Goal: Find specific page/section: Find specific page/section

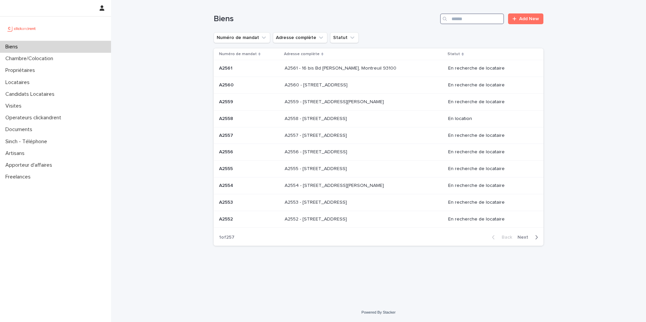
click at [460, 19] on input "Search" at bounding box center [472, 18] width 64 height 11
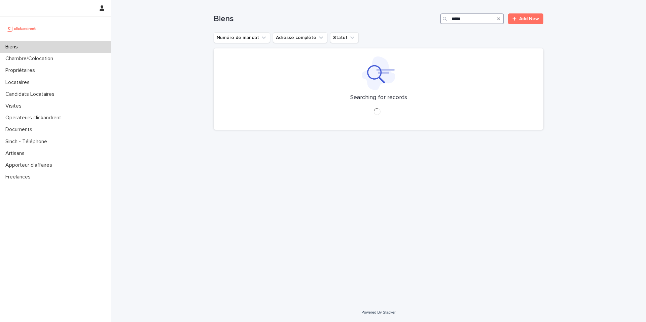
type input "*****"
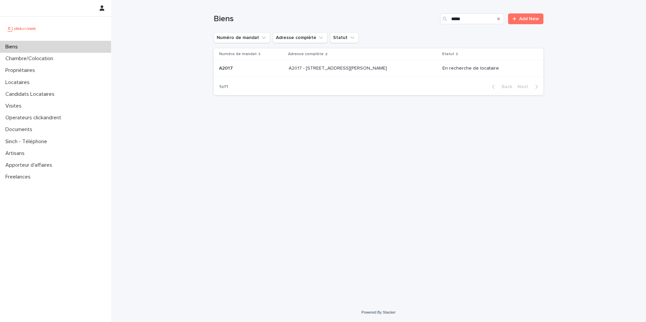
click at [401, 67] on div "A2017 - [STREET_ADDRESS][PERSON_NAME] - [STREET_ADDRESS][PERSON_NAME]" at bounding box center [363, 68] width 148 height 11
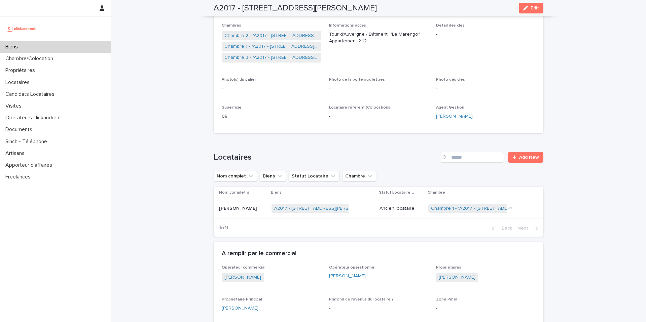
scroll to position [133, 0]
click at [284, 37] on link "Chambre 2 - "A2017 - [STREET_ADDRESS][PERSON_NAME]"" at bounding box center [271, 35] width 94 height 7
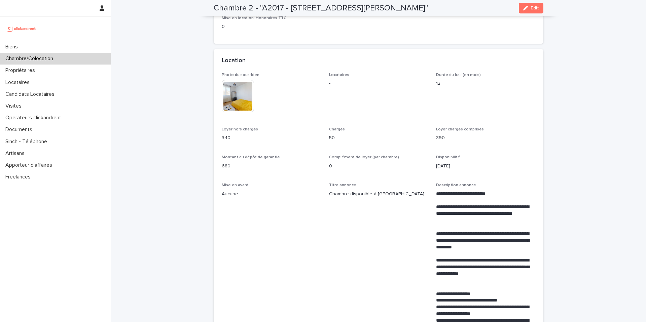
scroll to position [161, 0]
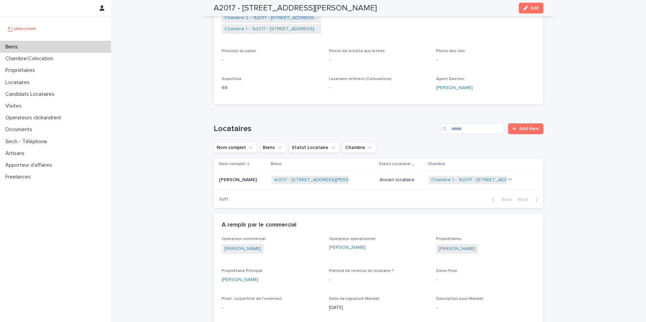
click at [234, 181] on p "[PERSON_NAME]" at bounding box center [238, 179] width 39 height 7
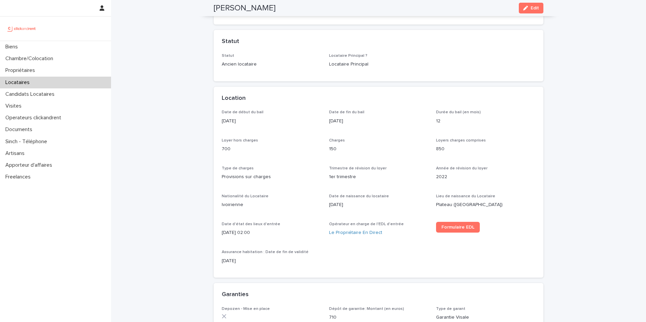
scroll to position [150, 0]
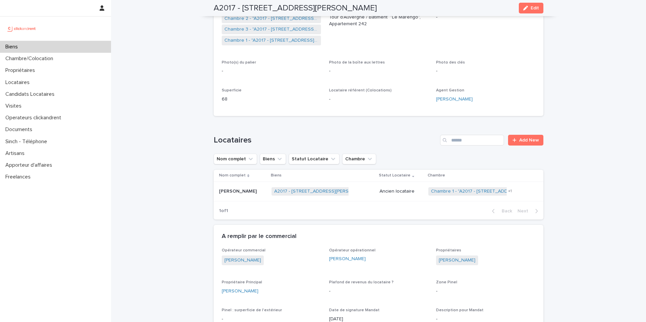
click at [59, 47] on div "Biens" at bounding box center [55, 47] width 111 height 12
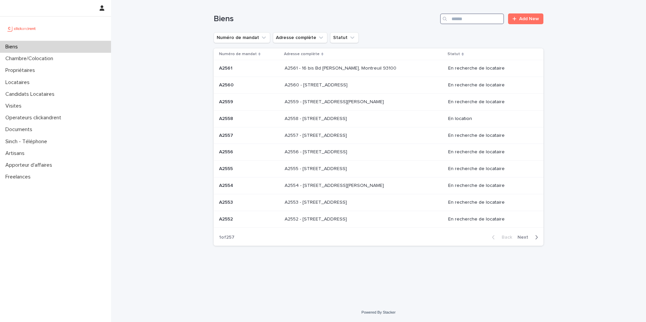
click at [465, 18] on input "Search" at bounding box center [472, 18] width 64 height 11
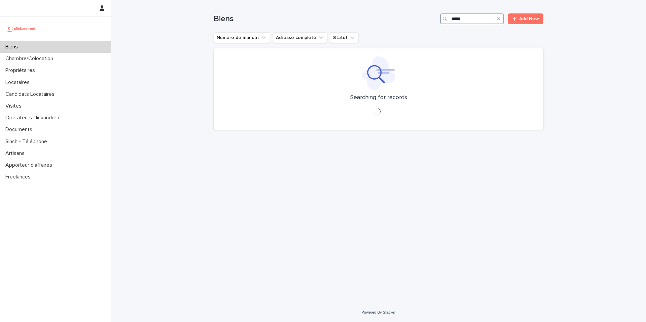
type input "*****"
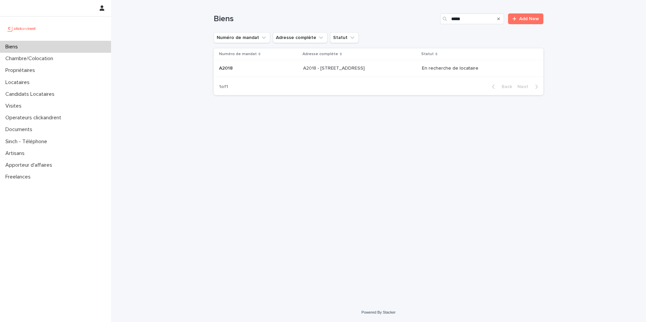
click at [400, 69] on div "A2018 - [STREET_ADDRESS] - [STREET_ADDRESS]" at bounding box center [359, 68] width 113 height 11
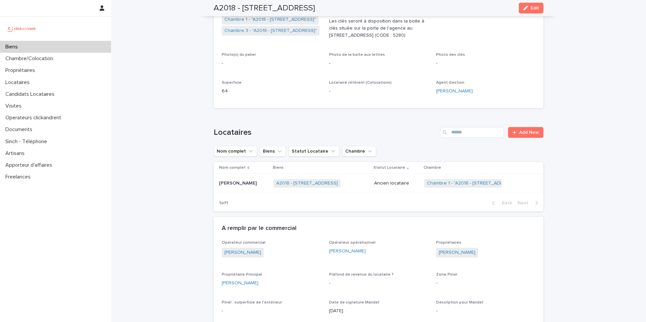
scroll to position [163, 0]
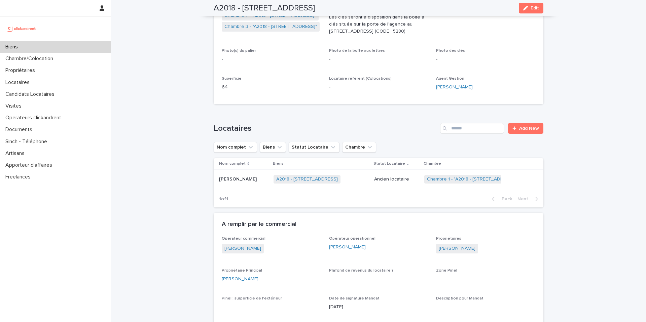
click at [365, 175] on div "A2018 - [STREET_ADDRESS] + 0" at bounding box center [320, 180] width 95 height 14
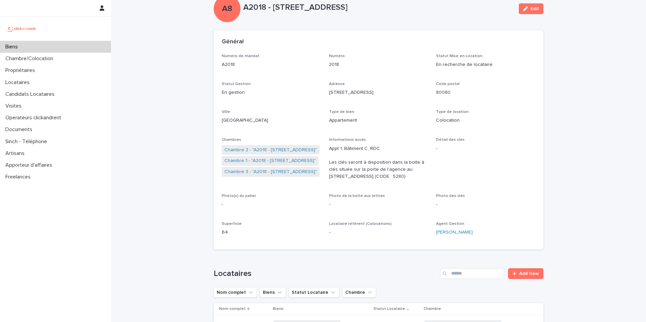
scroll to position [19, 0]
click at [274, 151] on link "Chambre 2 - "A2018 - [STREET_ADDRESS]"" at bounding box center [270, 149] width 93 height 7
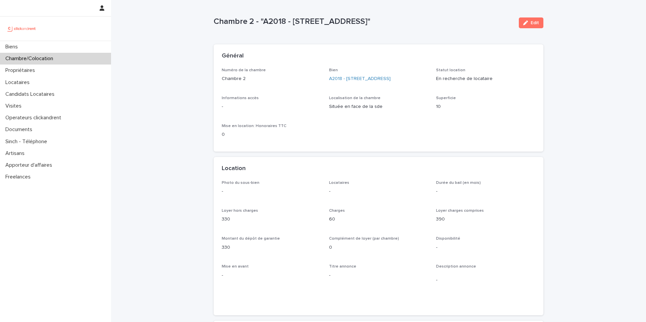
scroll to position [1, 0]
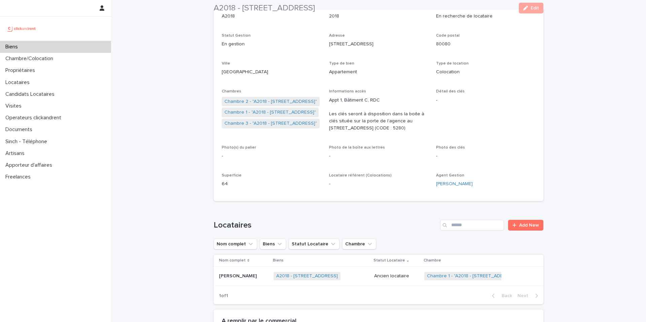
scroll to position [73, 0]
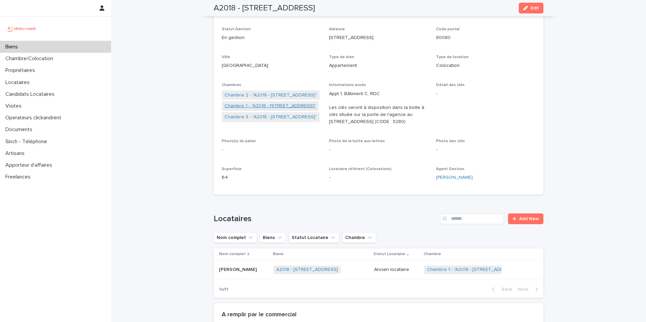
click at [270, 106] on link "Chambre 1 - "A2018 - [STREET_ADDRESS]"" at bounding box center [270, 106] width 92 height 7
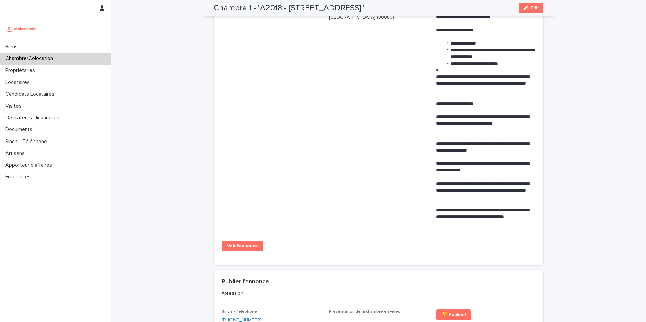
scroll to position [328, 0]
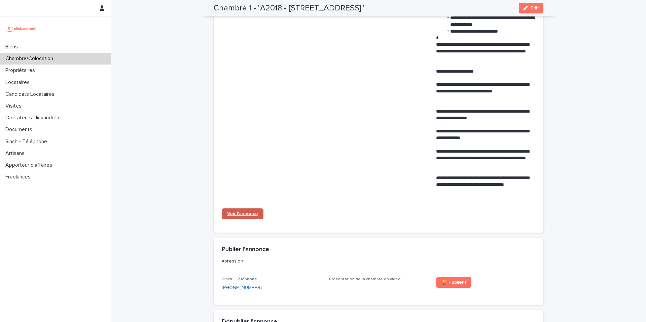
click at [247, 211] on link "Voir l'annonce" at bounding box center [243, 214] width 42 height 11
click at [70, 46] on div "Biens" at bounding box center [55, 47] width 111 height 12
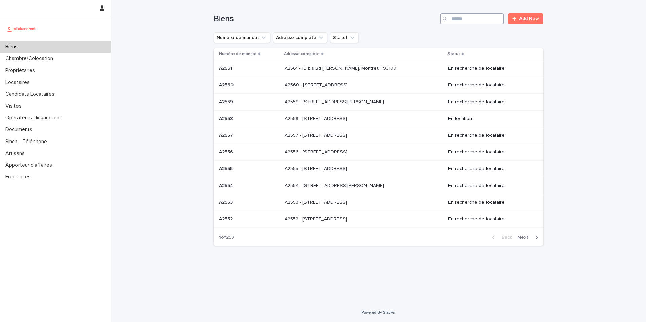
click at [485, 20] on input "Search" at bounding box center [472, 18] width 64 height 11
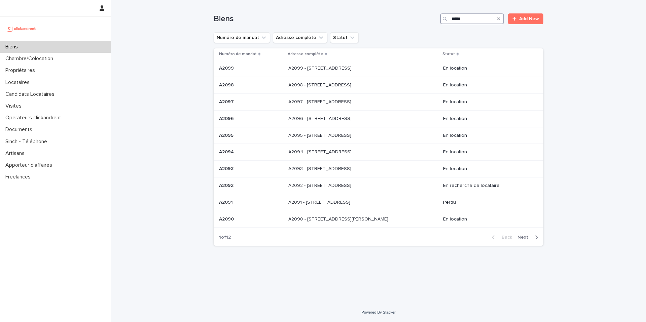
type input "*****"
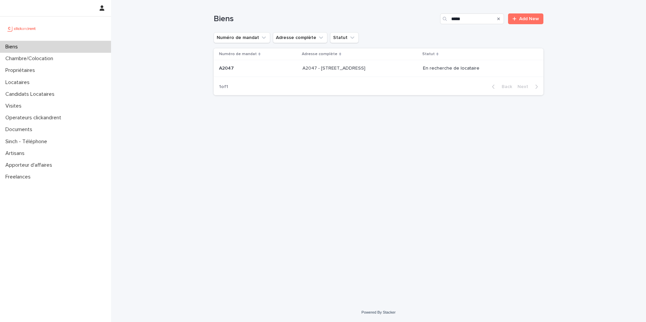
click at [369, 62] on td "A2047 - [STREET_ADDRESS]" at bounding box center [360, 68] width 120 height 17
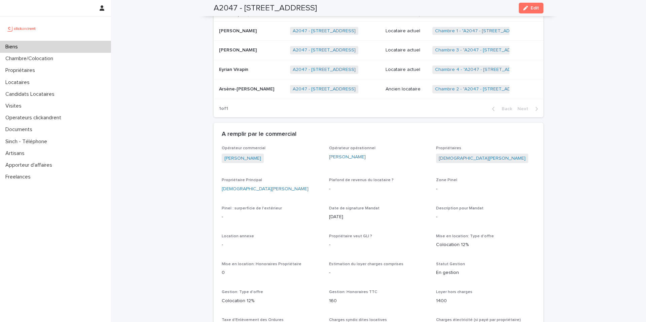
scroll to position [309, 0]
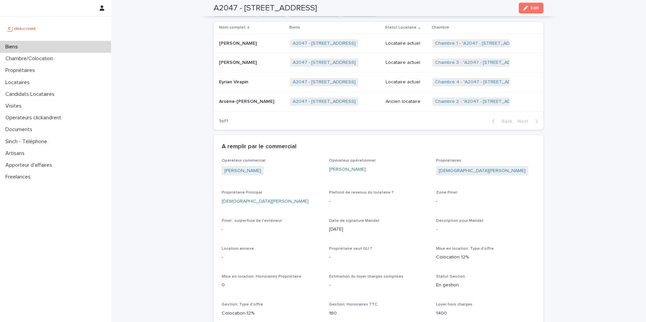
click at [401, 45] on p "Locataire actuel" at bounding box center [407, 44] width 42 height 6
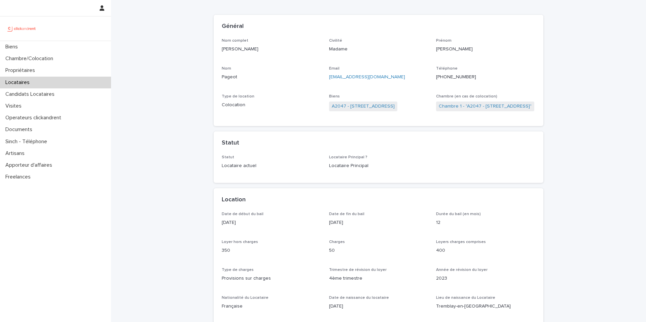
scroll to position [39, 0]
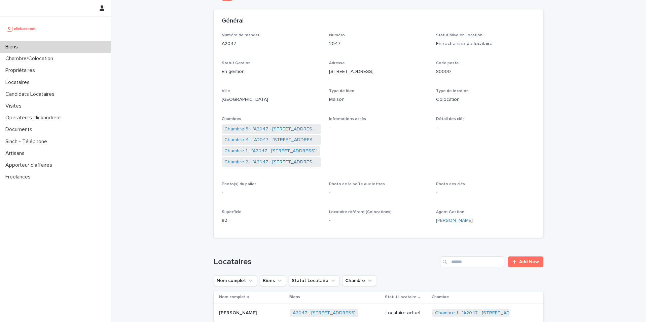
scroll to position [39, 0]
click at [82, 45] on div "Biens" at bounding box center [55, 47] width 111 height 12
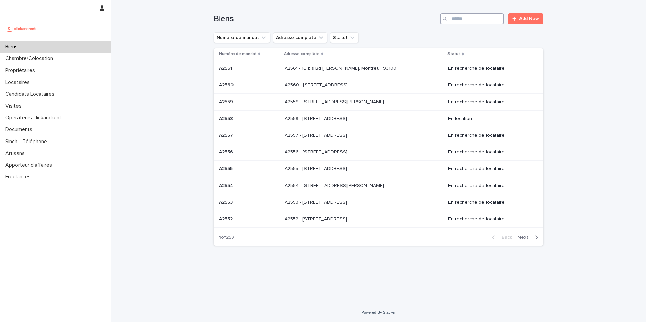
click at [487, 20] on input "Search" at bounding box center [472, 18] width 64 height 11
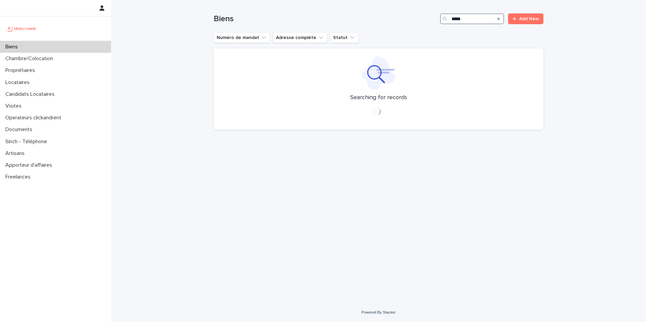
type input "*****"
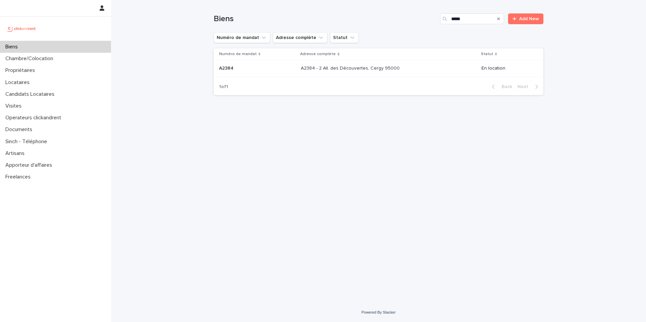
click at [404, 66] on p at bounding box center [357, 69] width 112 height 6
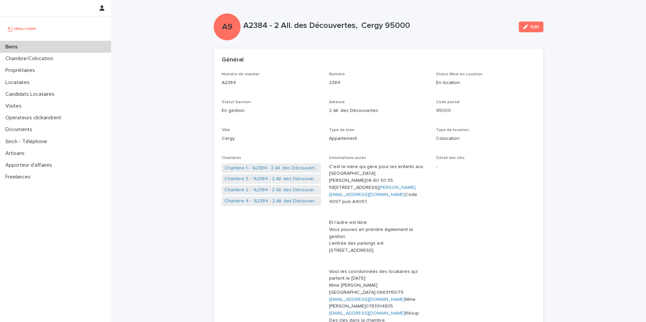
click at [98, 45] on div "Biens" at bounding box center [55, 47] width 111 height 12
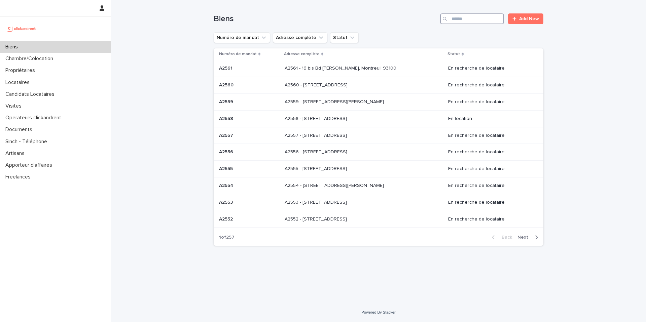
click at [467, 22] on input "Search" at bounding box center [472, 18] width 64 height 11
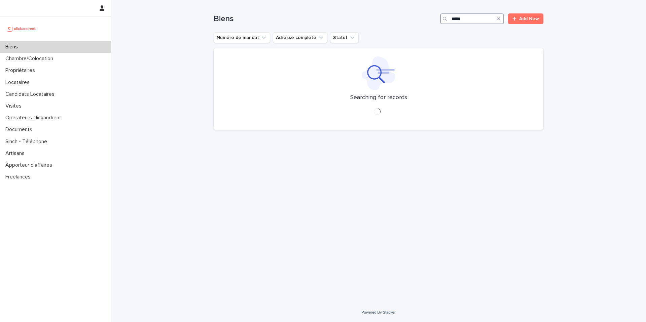
type input "*****"
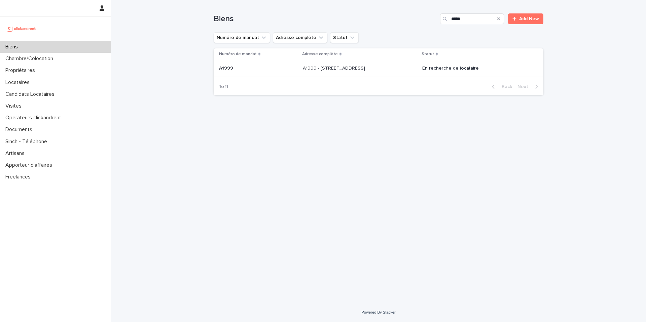
click at [355, 69] on p "A1999 - [STREET_ADDRESS]" at bounding box center [335, 67] width 64 height 7
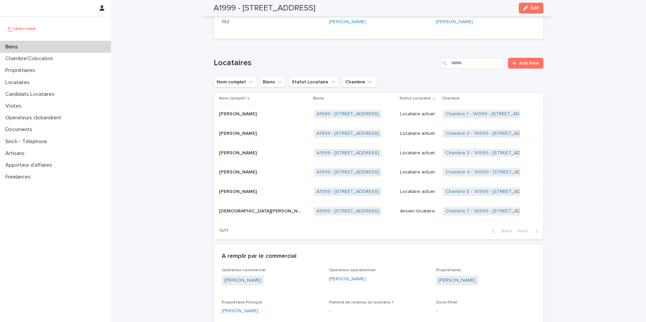
scroll to position [297, 0]
click at [405, 112] on p "Locataire actuel" at bounding box center [418, 115] width 37 height 6
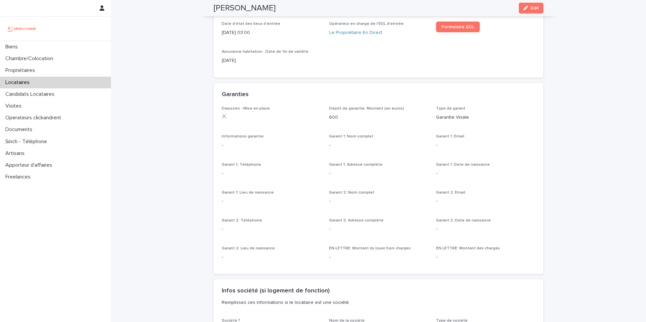
scroll to position [820, 0]
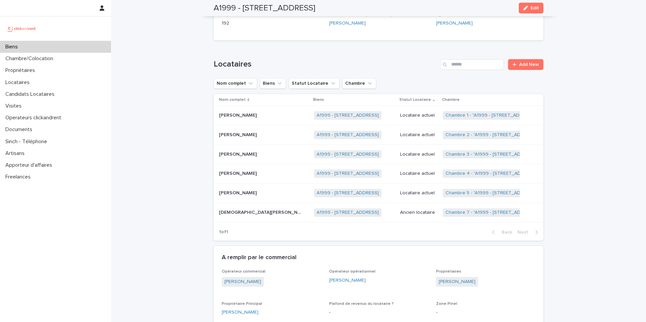
scroll to position [294, 0]
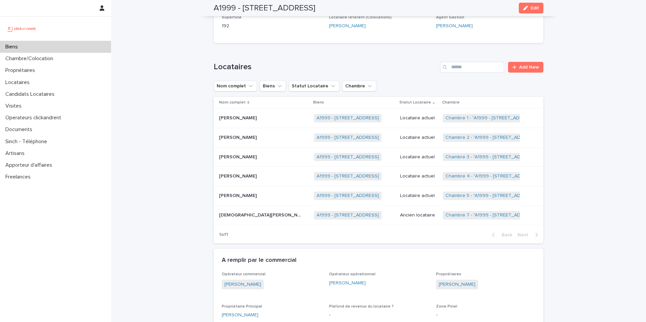
click at [260, 139] on p at bounding box center [261, 138] width 84 height 6
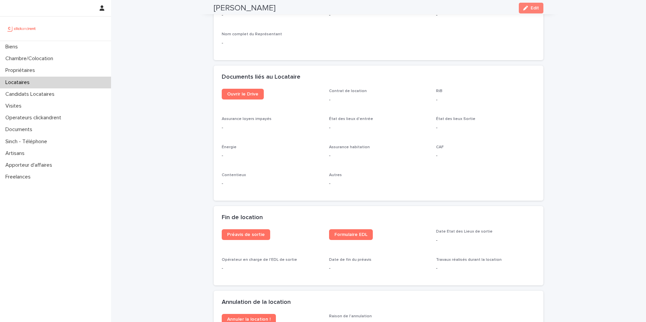
scroll to position [816, 0]
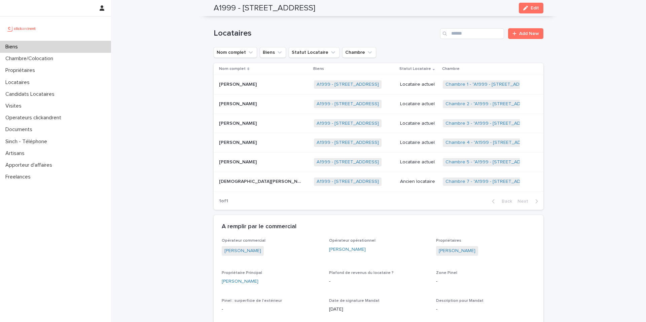
scroll to position [327, 0]
click at [240, 122] on p "[PERSON_NAME]" at bounding box center [238, 123] width 39 height 7
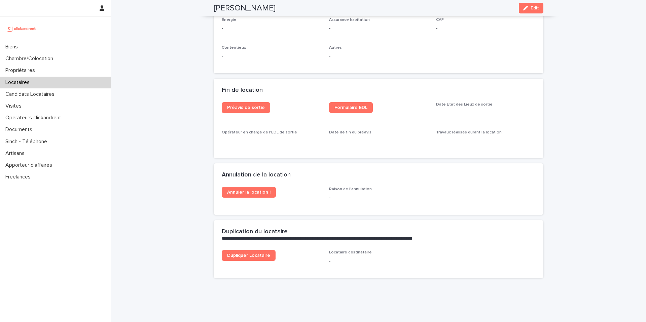
scroll to position [816, 0]
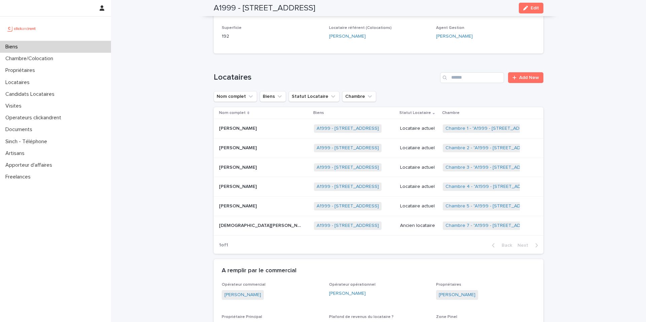
scroll to position [282, 0]
click at [245, 187] on p "[PERSON_NAME]" at bounding box center [238, 187] width 39 height 7
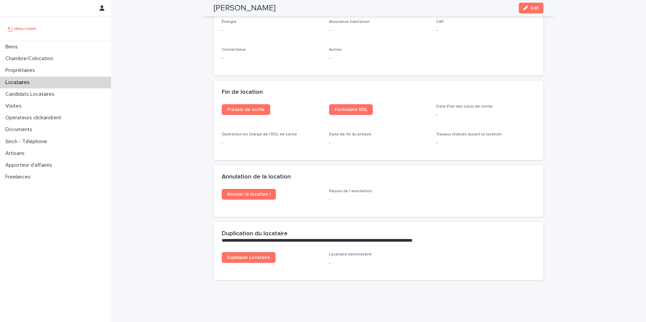
scroll to position [820, 0]
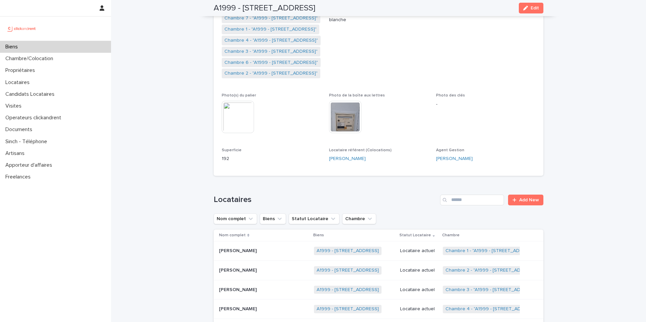
scroll to position [158, 0]
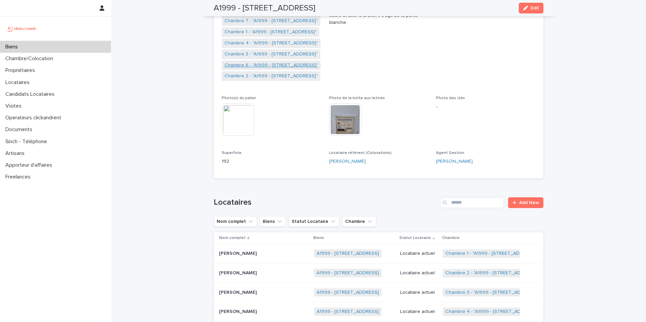
click at [273, 65] on link "Chambre 6 - "A1999 - [STREET_ADDRESS]"" at bounding box center [271, 65] width 94 height 7
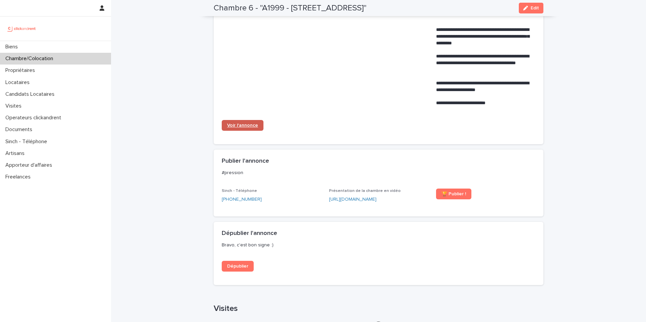
scroll to position [327, 0]
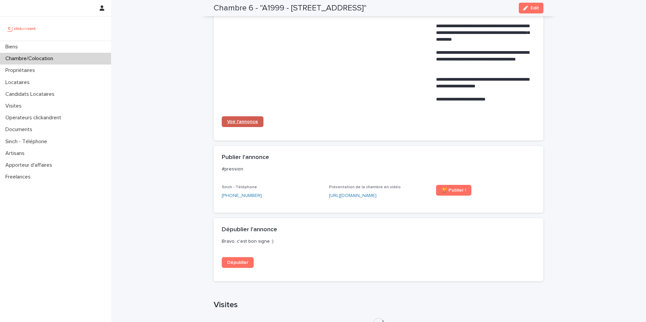
click at [248, 124] on span "Voir l'annonce" at bounding box center [242, 121] width 31 height 5
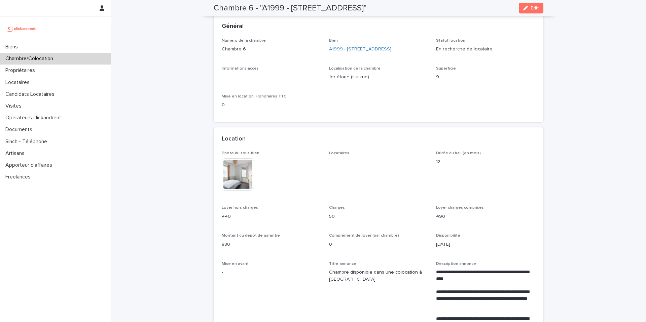
scroll to position [0, 0]
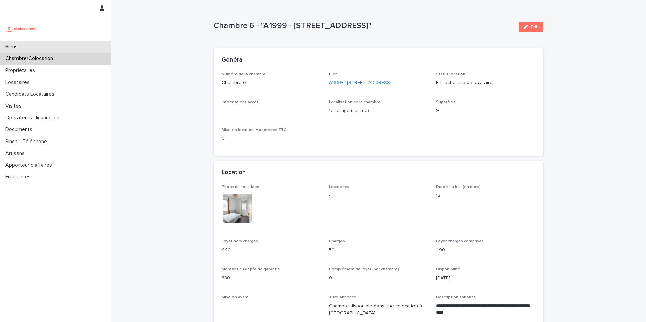
click at [60, 43] on div "Biens" at bounding box center [55, 47] width 111 height 12
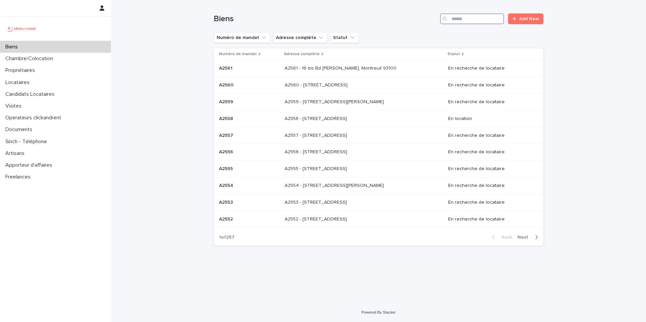
click at [455, 21] on input "Search" at bounding box center [472, 18] width 64 height 11
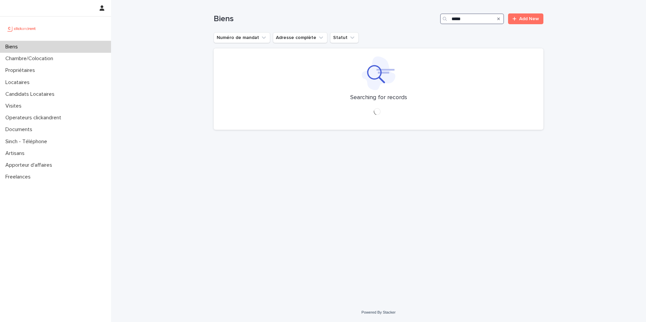
type input "*****"
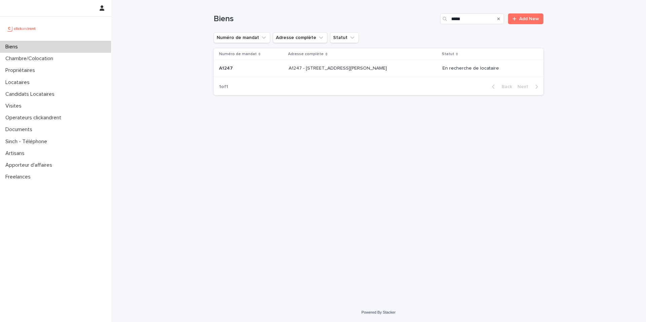
click at [380, 68] on p "A1247 - [STREET_ADDRESS][PERSON_NAME]" at bounding box center [339, 67] width 100 height 7
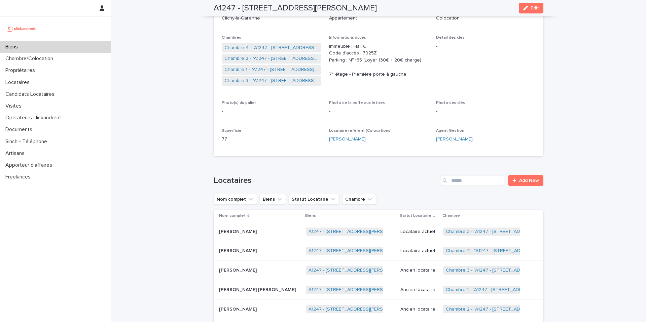
scroll to position [121, 0]
click at [61, 48] on div "Biens" at bounding box center [55, 47] width 111 height 12
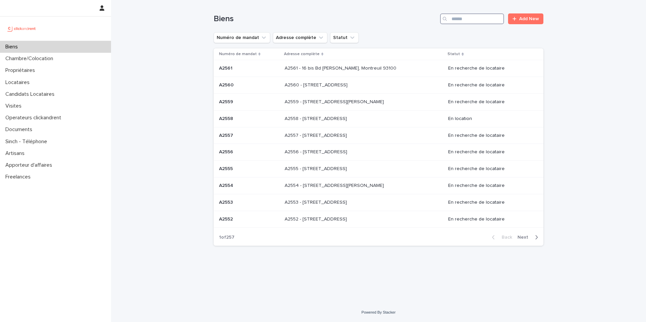
click at [488, 19] on input "Search" at bounding box center [472, 18] width 64 height 11
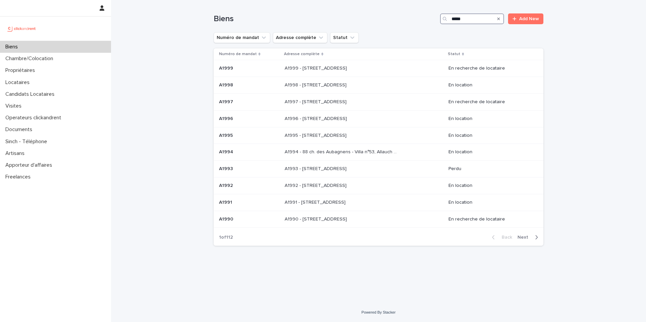
type input "*****"
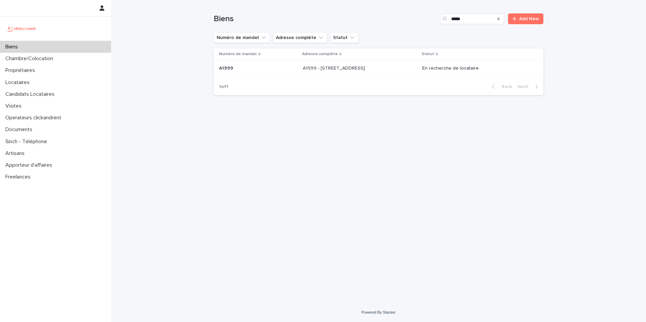
click at [417, 63] on div "A1999 - [STREET_ADDRESS] 95300 A1999 - [STREET_ADDRESS]" at bounding box center [360, 68] width 114 height 11
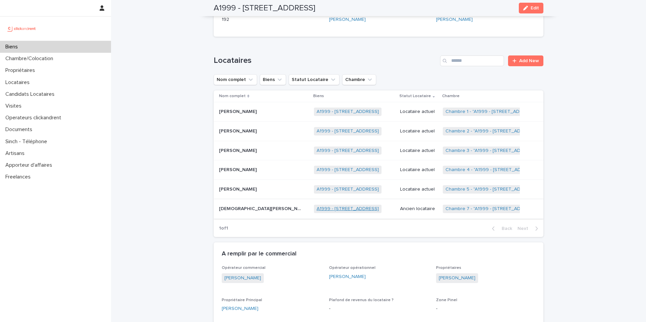
scroll to position [301, 0]
click at [77, 49] on div "Biens" at bounding box center [55, 47] width 111 height 12
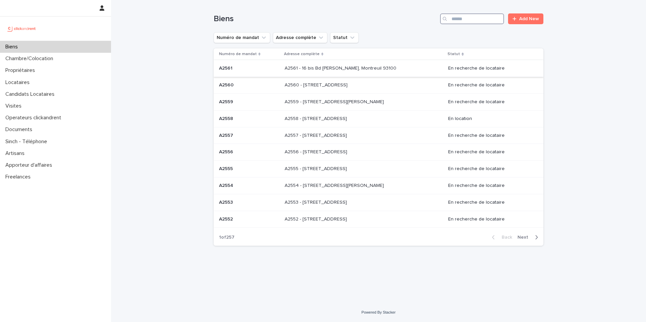
click at [479, 23] on input "Search" at bounding box center [472, 18] width 64 height 11
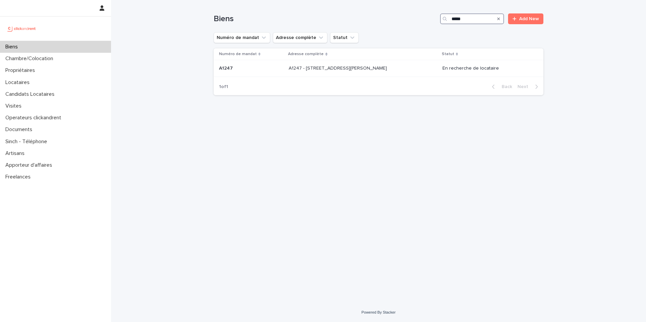
type input "*****"
click at [359, 62] on td "A1247 - [STREET_ADDRESS][PERSON_NAME] 92110 A1247 - [STREET_ADDRESS][PERSON_NAM…" at bounding box center [362, 68] width 153 height 17
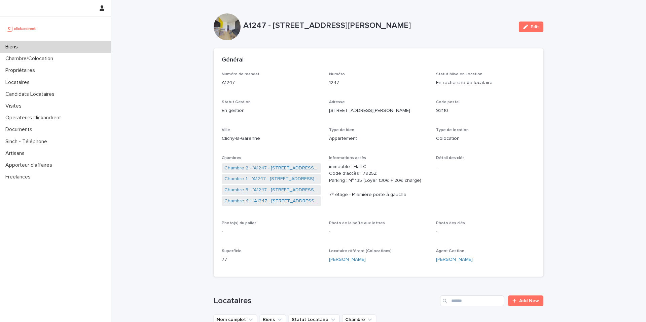
scroll to position [6, 0]
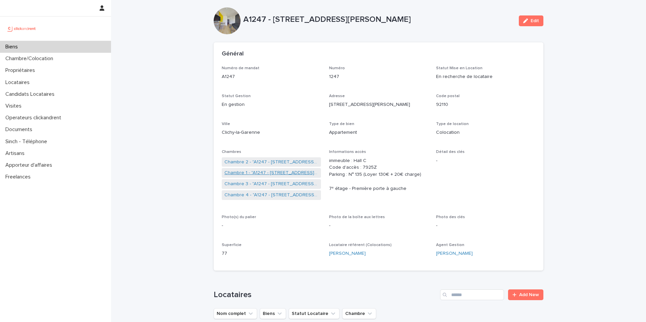
click at [282, 171] on link "Chambre 1 - "A1247 - [STREET_ADDRESS][PERSON_NAME]"" at bounding box center [271, 173] width 94 height 7
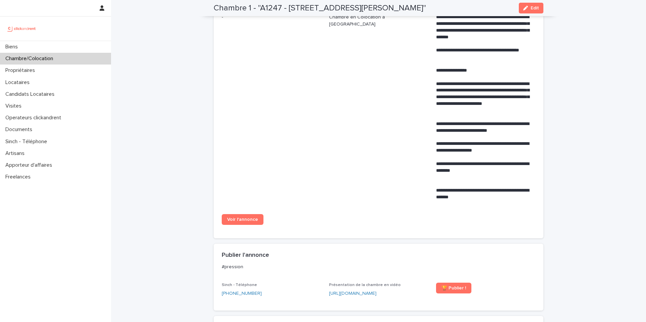
scroll to position [339, 0]
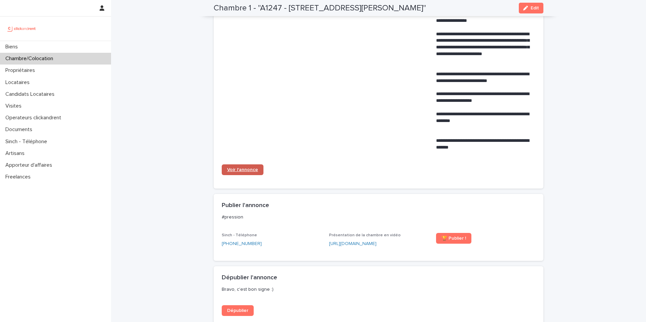
click at [251, 172] on span "Voir l'annonce" at bounding box center [242, 170] width 31 height 5
click at [69, 47] on div "Biens" at bounding box center [55, 47] width 111 height 12
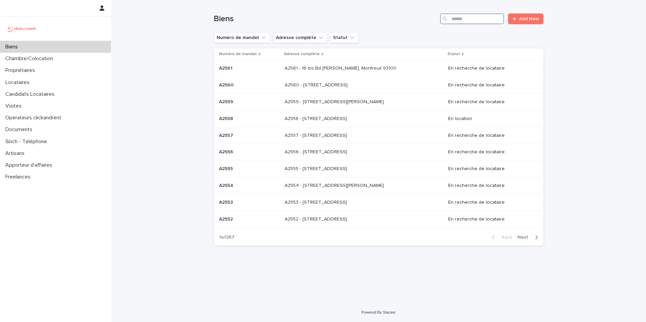
click at [487, 14] on input "Search" at bounding box center [472, 18] width 64 height 11
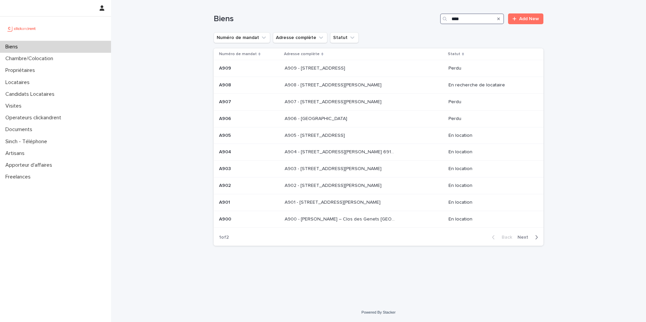
type input "****"
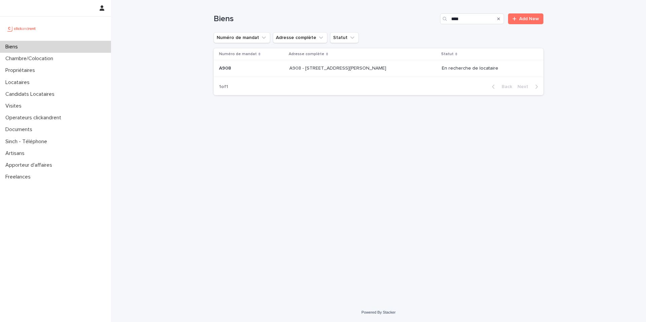
click at [388, 65] on p "A908 - [STREET_ADDRESS][PERSON_NAME]" at bounding box center [338, 67] width 98 height 7
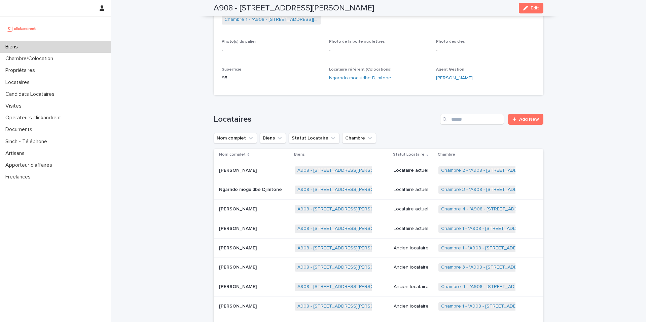
scroll to position [180, 0]
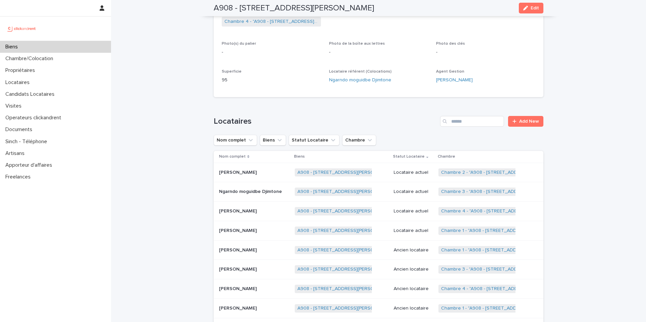
click at [92, 48] on div "Biens" at bounding box center [55, 47] width 111 height 12
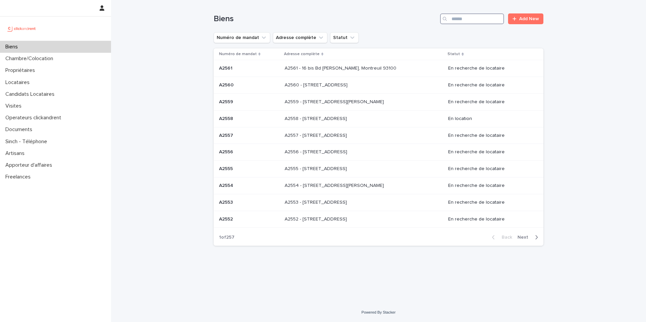
click at [476, 18] on input "Search" at bounding box center [472, 18] width 64 height 11
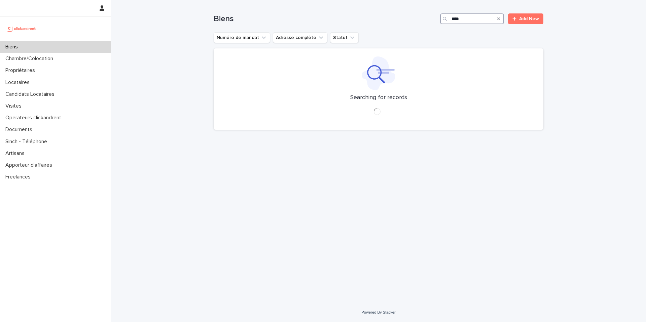
type input "*****"
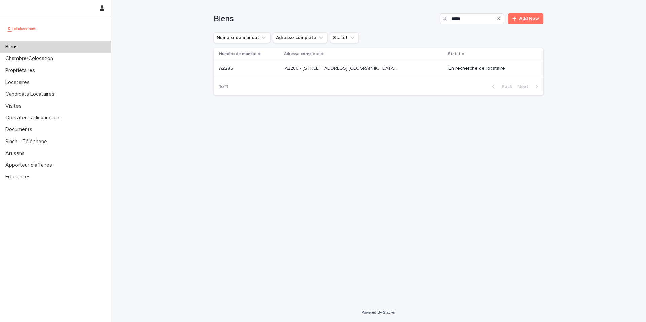
click at [344, 66] on p "A2286 - [STREET_ADDRESS] [GEOGRAPHIC_DATA], [GEOGRAPHIC_DATA] 93600" at bounding box center [341, 67] width 113 height 7
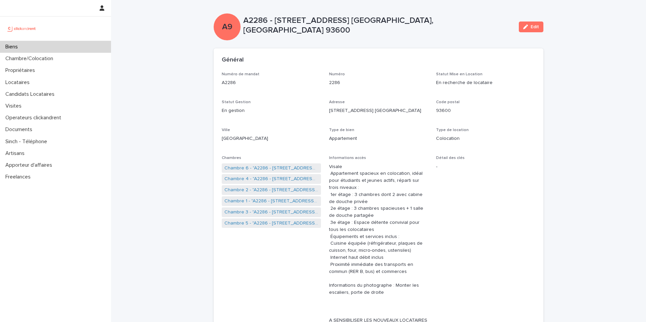
click at [62, 42] on div "Biens" at bounding box center [55, 47] width 111 height 12
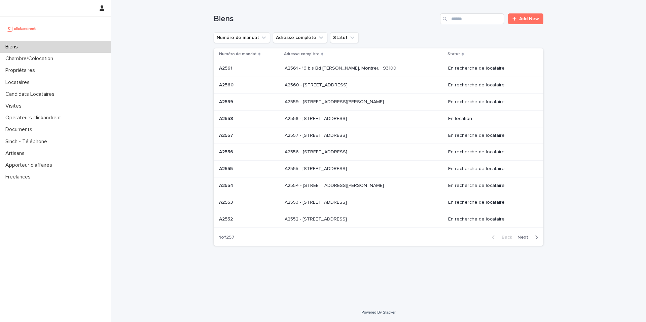
click at [92, 45] on div "Biens" at bounding box center [55, 47] width 111 height 12
click at [463, 19] on input "Search" at bounding box center [472, 18] width 64 height 11
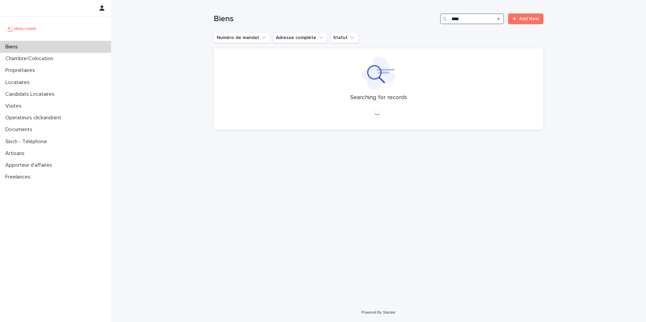
type input "*****"
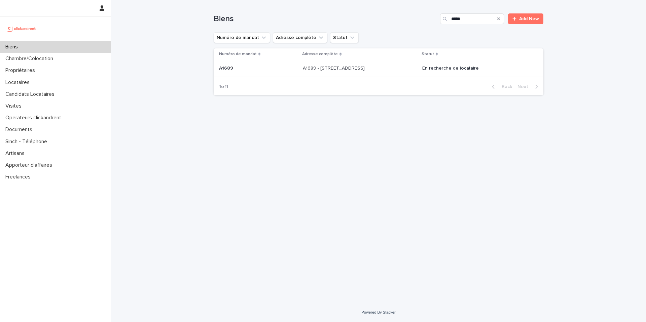
click at [354, 71] on p "A1689 - [STREET_ADDRESS]" at bounding box center [334, 67] width 63 height 7
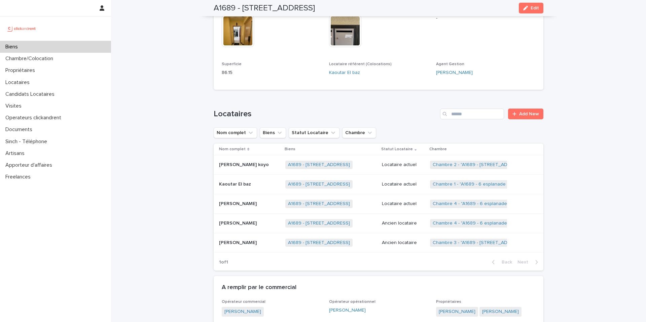
scroll to position [241, 0]
click at [412, 181] on p "Locataire actuel" at bounding box center [403, 184] width 43 height 6
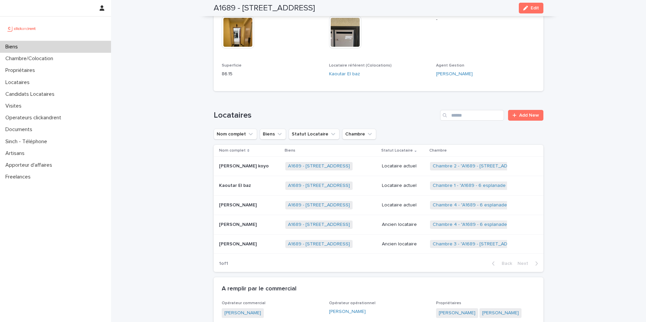
scroll to position [241, 0]
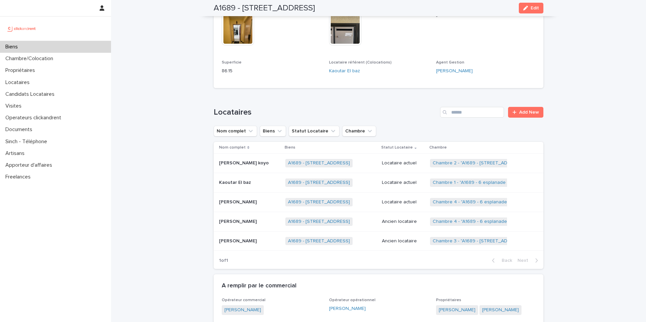
click at [408, 199] on p "Locataire actuel" at bounding box center [403, 202] width 43 height 6
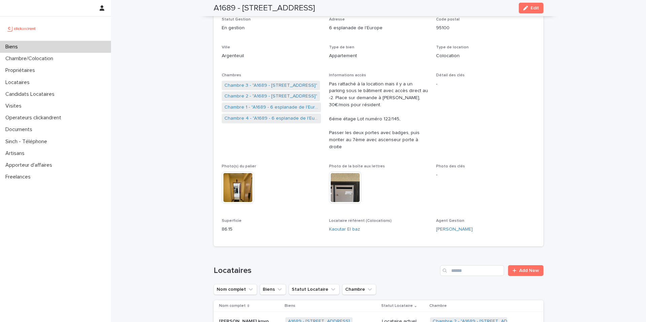
scroll to position [81, 0]
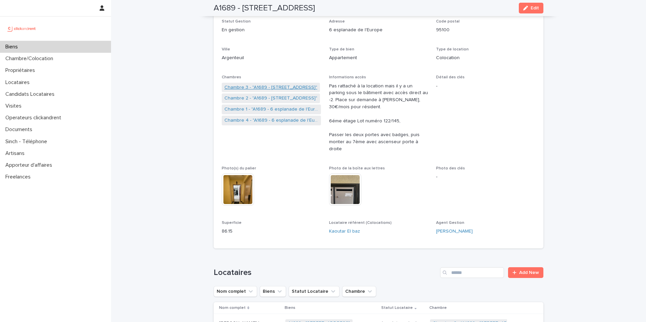
click at [279, 87] on link "Chambre 3 - "A1689 - [STREET_ADDRESS]"" at bounding box center [270, 87] width 93 height 7
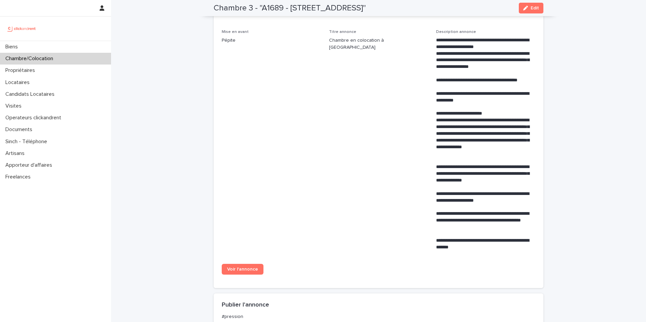
scroll to position [298, 0]
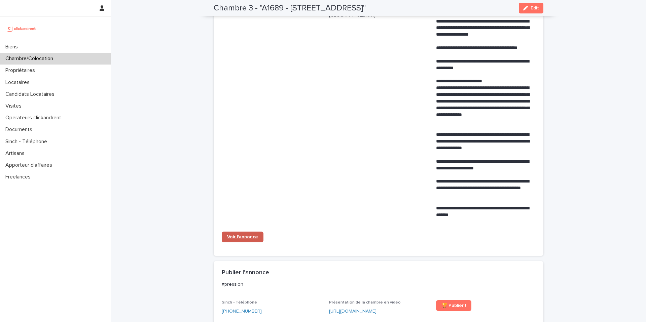
click at [243, 240] on span "Voir l'annonce" at bounding box center [242, 237] width 31 height 5
click at [62, 46] on div "Biens" at bounding box center [55, 47] width 111 height 12
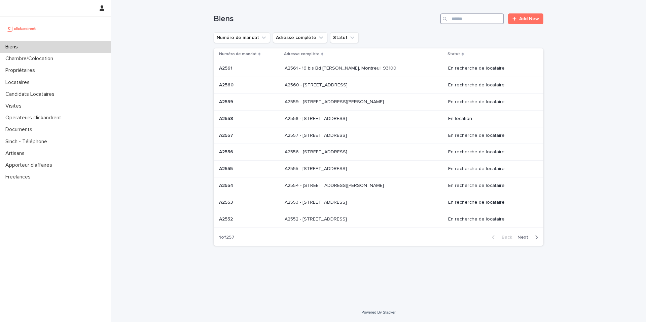
click at [456, 21] on input "Search" at bounding box center [472, 18] width 64 height 11
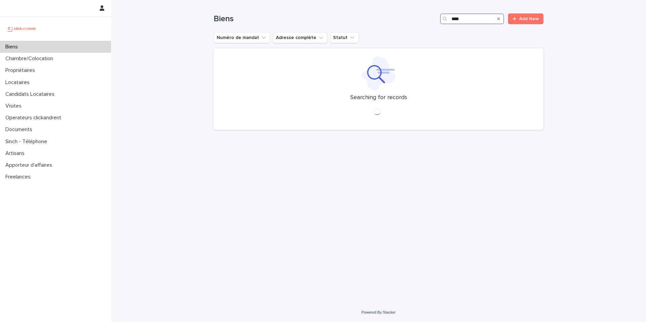
type input "****"
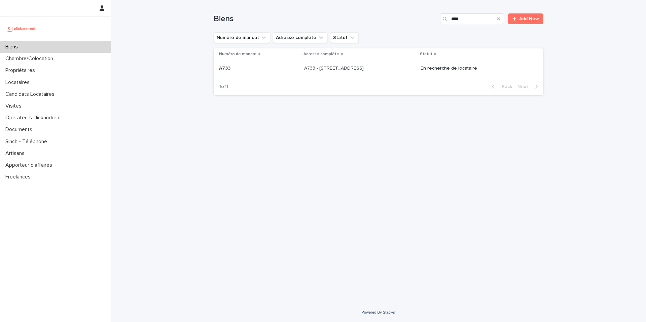
click at [339, 69] on p "A733 - [STREET_ADDRESS]" at bounding box center [334, 67] width 61 height 7
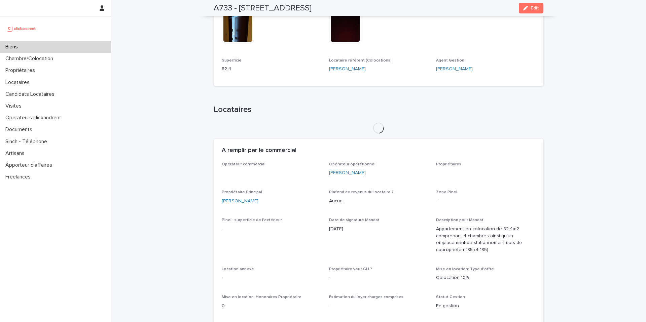
scroll to position [223, 0]
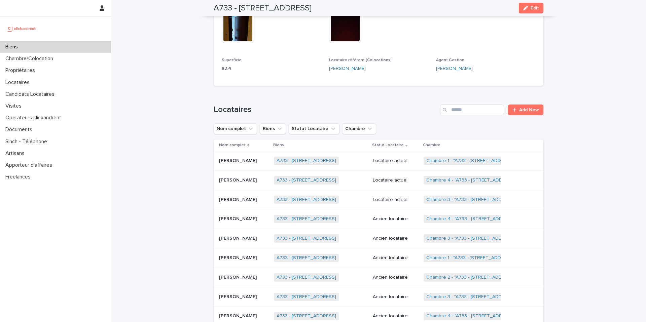
click at [94, 44] on div "Biens" at bounding box center [55, 47] width 111 height 12
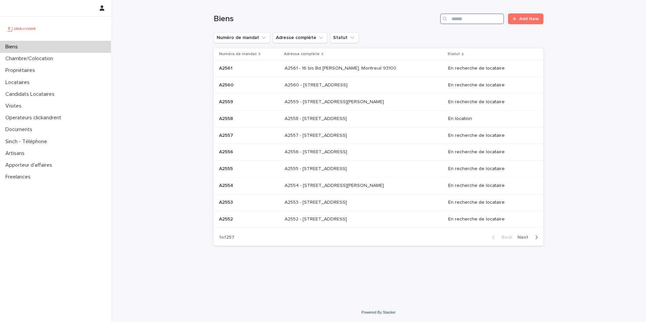
click at [468, 21] on input "Search" at bounding box center [472, 18] width 64 height 11
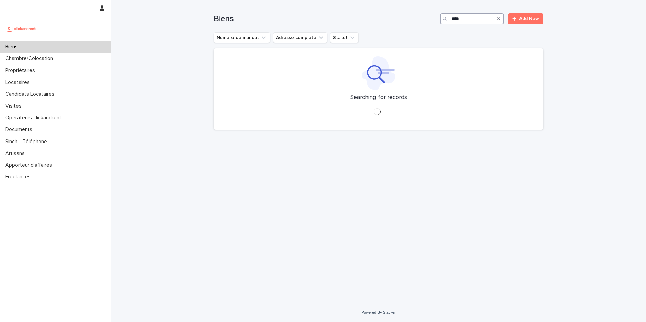
type input "*****"
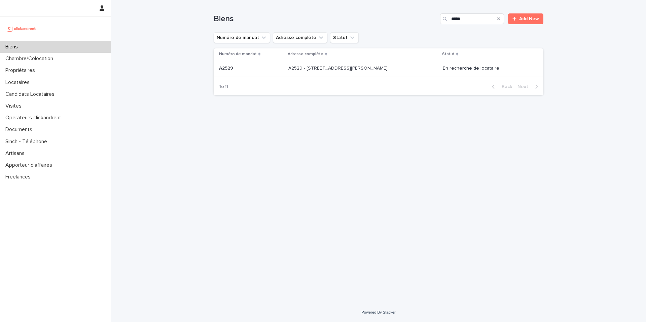
click at [384, 67] on p "A2529 - [STREET_ADDRESS][PERSON_NAME]" at bounding box center [338, 67] width 101 height 7
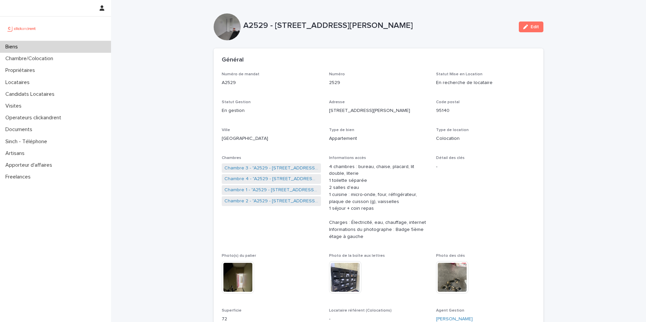
click at [453, 25] on p "A2529 - [STREET_ADDRESS][PERSON_NAME]" at bounding box center [378, 26] width 270 height 10
drag, startPoint x: 369, startPoint y: 24, endPoint x: 471, endPoint y: 27, distance: 101.3
click at [471, 27] on p "A2529 - [STREET_ADDRESS][PERSON_NAME]" at bounding box center [378, 26] width 270 height 10
copy p "Garges-lès-Gonesse 95140"
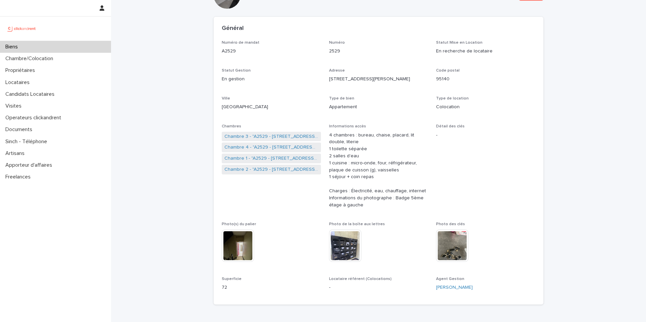
scroll to position [60, 0]
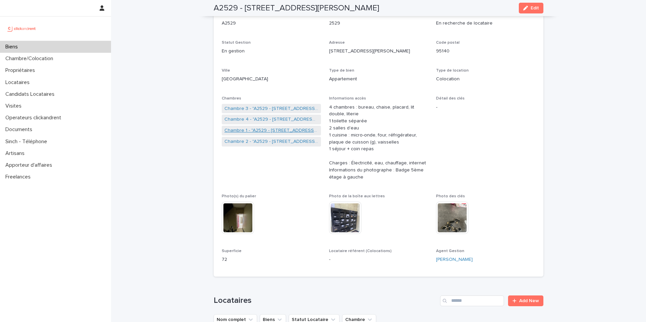
click at [287, 127] on link "Chambre 1 - "A2529 - [STREET_ADDRESS][PERSON_NAME]"" at bounding box center [271, 130] width 94 height 7
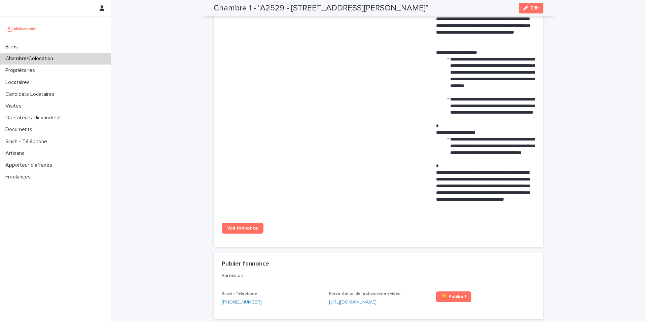
scroll to position [376, 0]
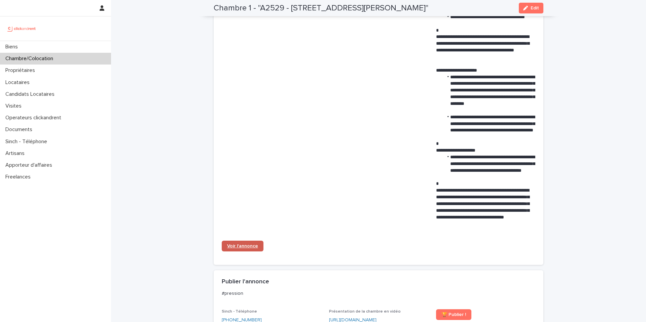
click at [253, 246] on span "Voir l'annonce" at bounding box center [242, 246] width 31 height 5
click at [62, 48] on div "Biens" at bounding box center [55, 47] width 111 height 12
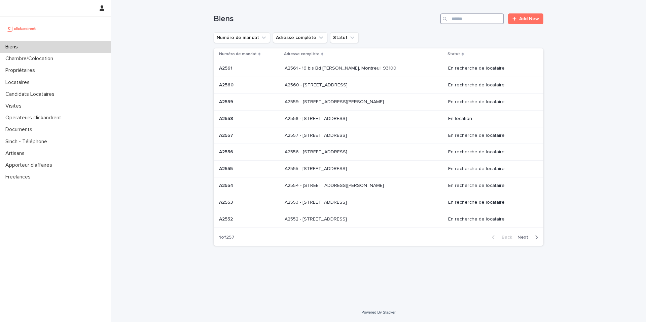
click at [466, 21] on input "Search" at bounding box center [472, 18] width 64 height 11
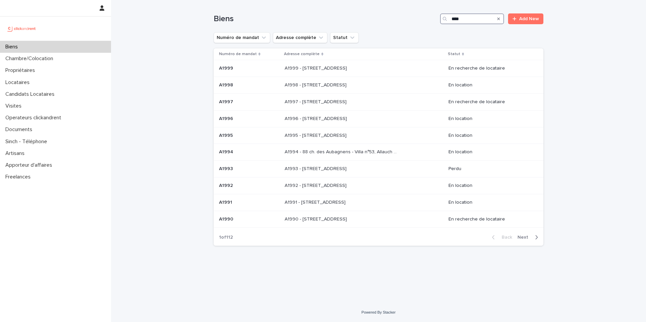
type input "*****"
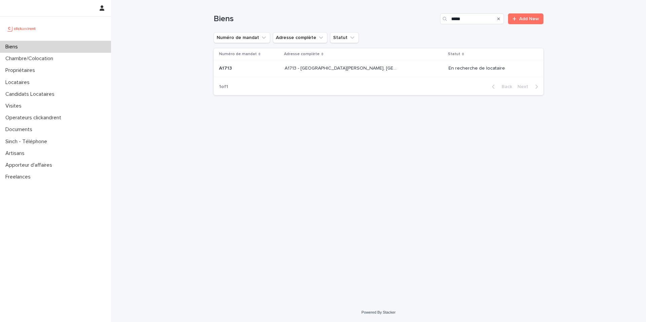
click at [363, 71] on p "A1713 - [GEOGRAPHIC_DATA][PERSON_NAME], [GEOGRAPHIC_DATA]-Bois 93600" at bounding box center [341, 67] width 113 height 7
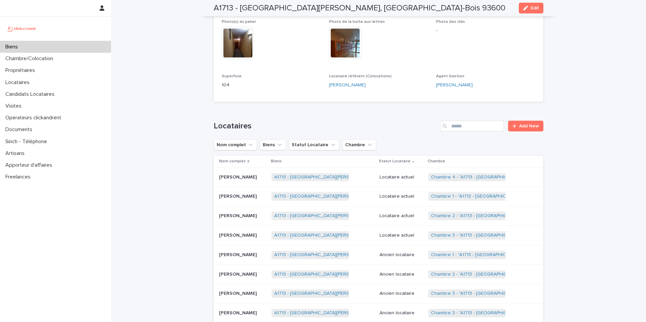
scroll to position [230, 0]
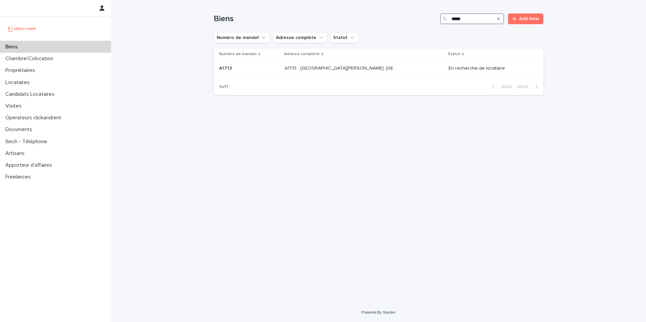
click at [477, 21] on input "*****" at bounding box center [472, 18] width 64 height 11
type input "*****"
click at [388, 68] on p "A1714 - [STREET_ADDRESS][PERSON_NAME]" at bounding box center [338, 67] width 99 height 7
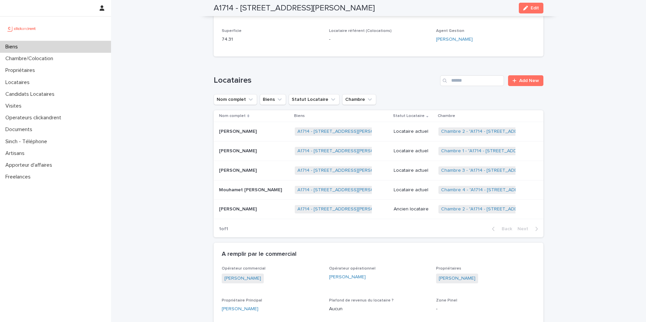
scroll to position [286, 0]
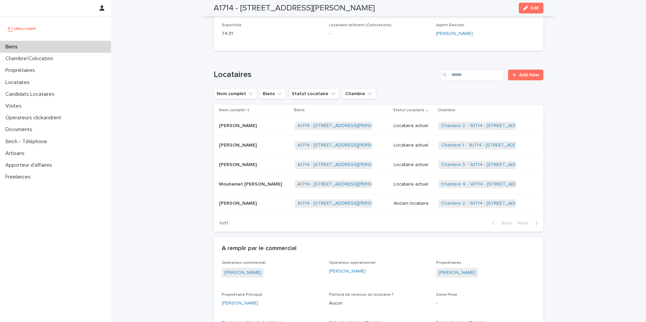
click at [79, 49] on div "Biens" at bounding box center [55, 47] width 111 height 12
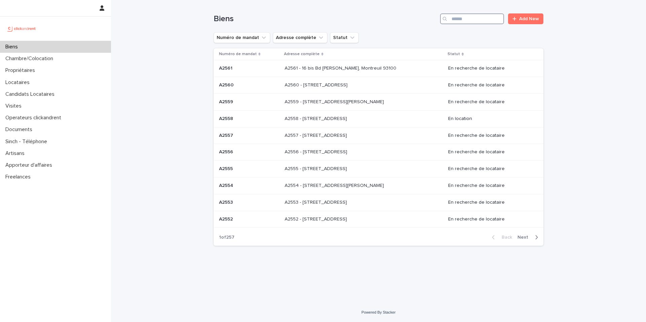
click at [472, 20] on input "Search" at bounding box center [472, 18] width 64 height 11
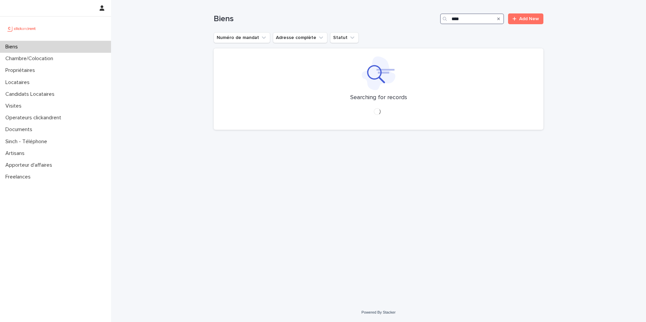
type input "****"
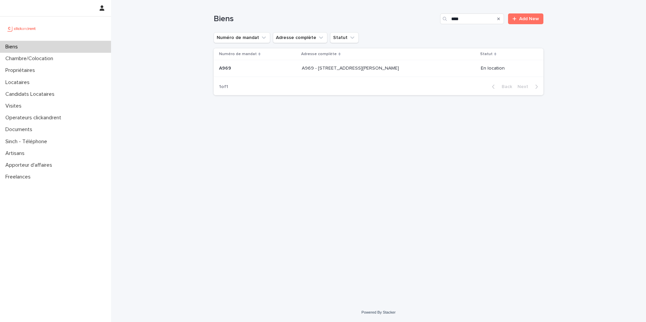
click at [400, 67] on p at bounding box center [358, 69] width 112 height 6
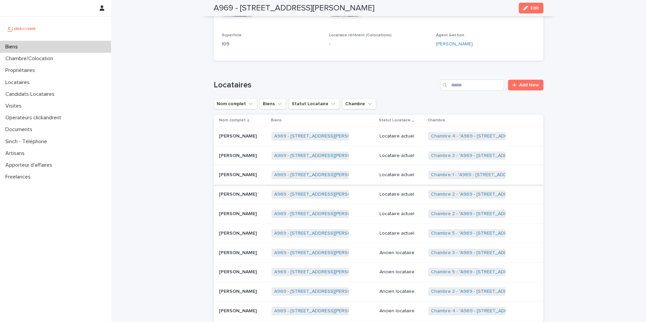
scroll to position [286, 0]
